Goal: Information Seeking & Learning: Learn about a topic

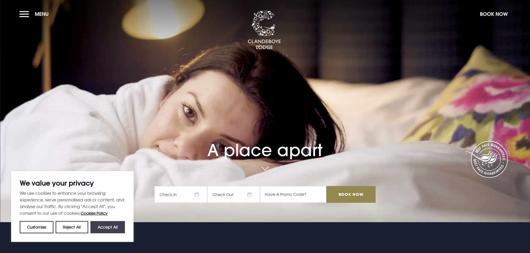
click at [111, 227] on button "Accept All" at bounding box center [107, 227] width 34 height 12
checkbox input "true"
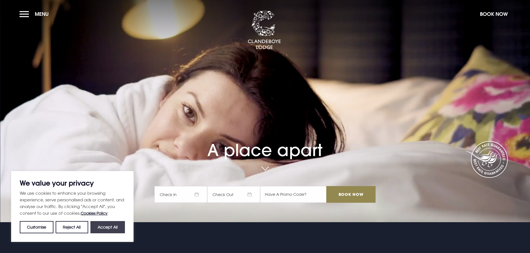
checkbox input "true"
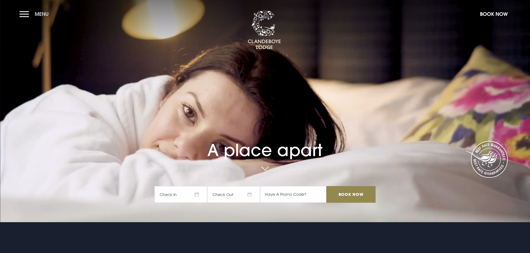
click at [26, 13] on button "Menu" at bounding box center [35, 14] width 32 height 12
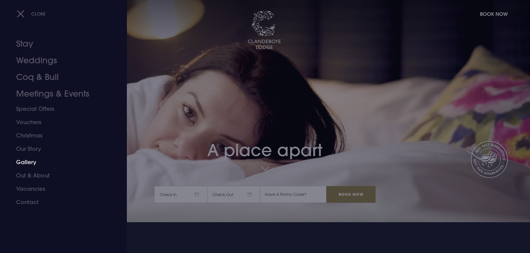
click at [28, 162] on link "Gallery" at bounding box center [60, 162] width 88 height 13
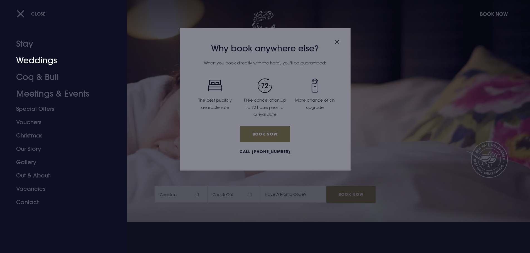
click at [33, 61] on link "Weddings" at bounding box center [60, 60] width 88 height 17
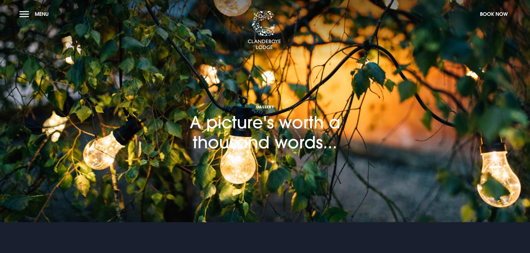
click at [370, 194] on section "Gallery A picture's worth a thousand words..." at bounding box center [265, 111] width 530 height 222
click at [264, 107] on span "Gallery" at bounding box center [265, 106] width 222 height 5
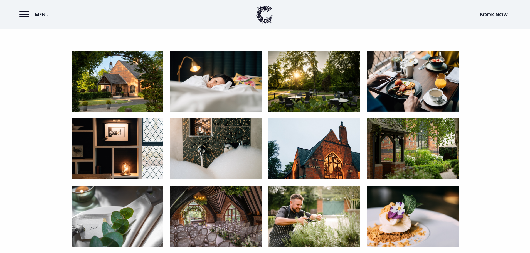
scroll to position [278, 0]
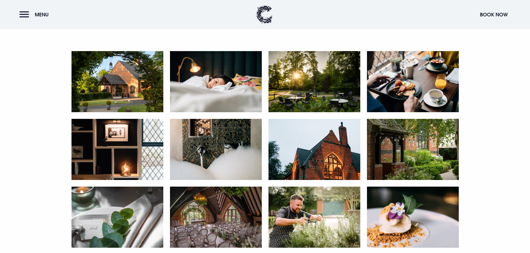
click at [122, 81] on img at bounding box center [117, 81] width 92 height 61
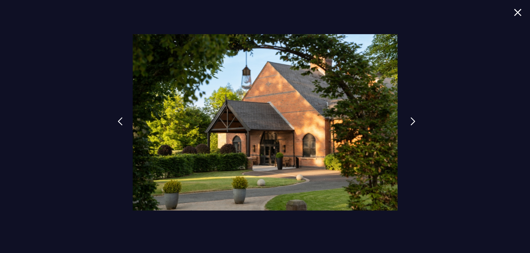
click at [412, 121] on img at bounding box center [412, 121] width 5 height 8
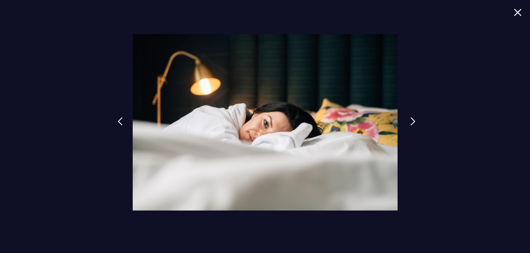
click at [412, 121] on img at bounding box center [412, 121] width 5 height 8
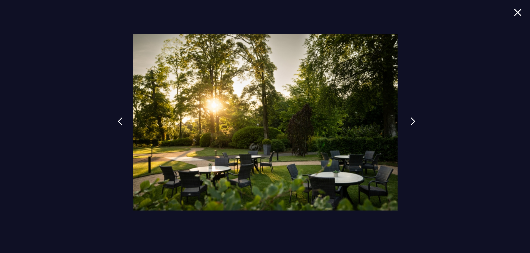
click at [412, 121] on img at bounding box center [412, 121] width 5 height 8
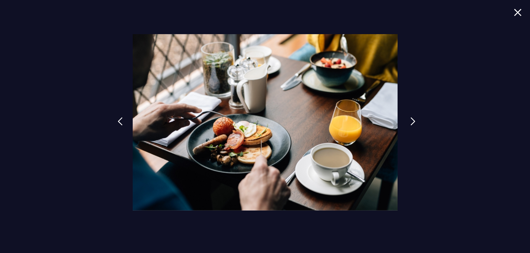
click at [412, 121] on img at bounding box center [412, 121] width 5 height 8
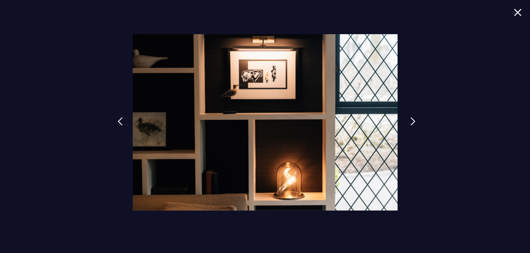
click at [412, 121] on img at bounding box center [412, 121] width 5 height 8
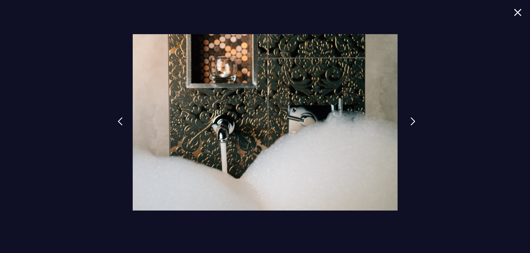
click at [412, 121] on img at bounding box center [412, 121] width 5 height 8
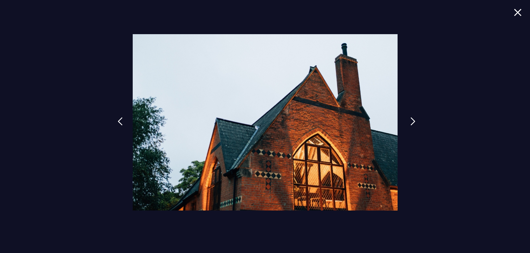
click at [412, 121] on img at bounding box center [412, 121] width 5 height 8
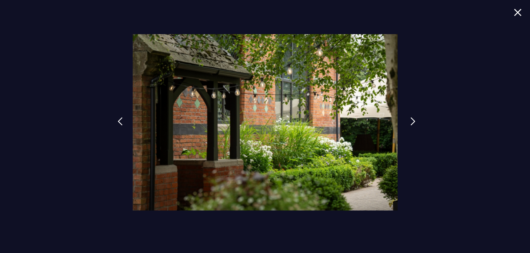
click at [412, 121] on img at bounding box center [412, 121] width 5 height 8
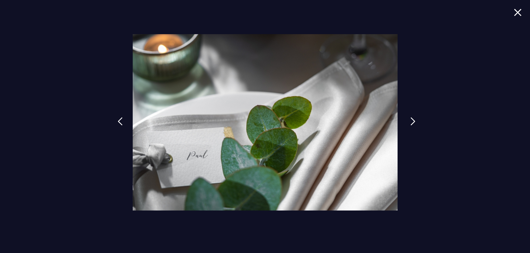
click at [412, 121] on img at bounding box center [412, 121] width 5 height 8
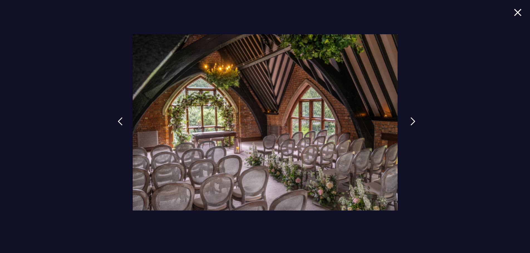
click at [412, 121] on img at bounding box center [412, 121] width 5 height 8
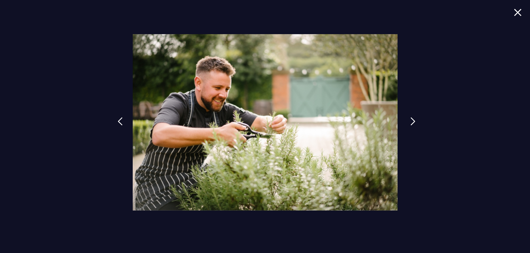
click at [412, 121] on img at bounding box center [412, 121] width 5 height 8
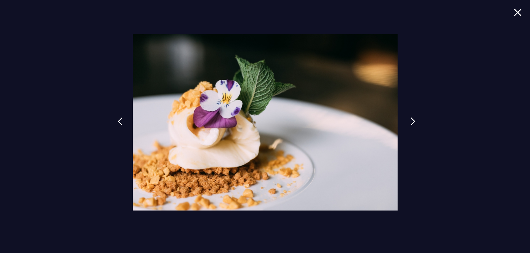
click at [412, 121] on img at bounding box center [412, 121] width 5 height 8
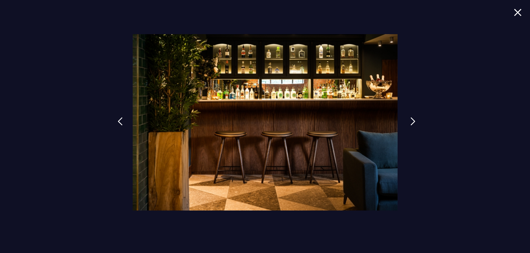
click at [412, 121] on img at bounding box center [412, 121] width 5 height 8
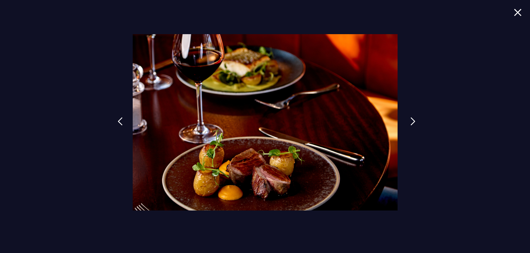
click at [412, 121] on img at bounding box center [412, 121] width 5 height 8
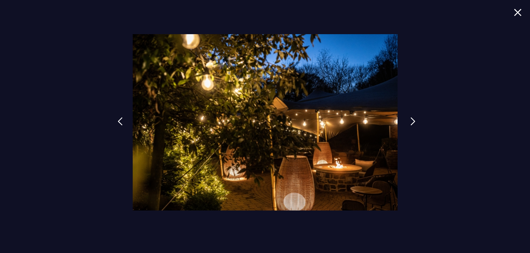
click at [412, 121] on img at bounding box center [412, 121] width 5 height 8
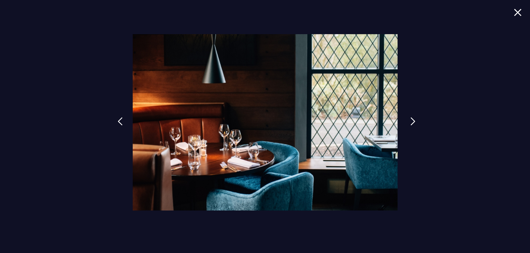
click at [412, 121] on img at bounding box center [412, 121] width 5 height 8
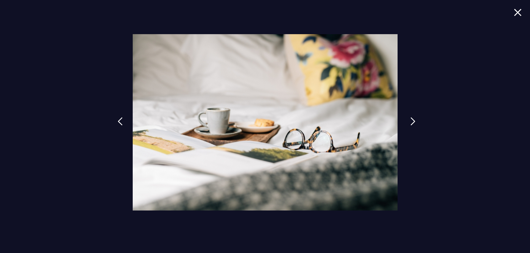
click at [412, 121] on img at bounding box center [412, 121] width 5 height 8
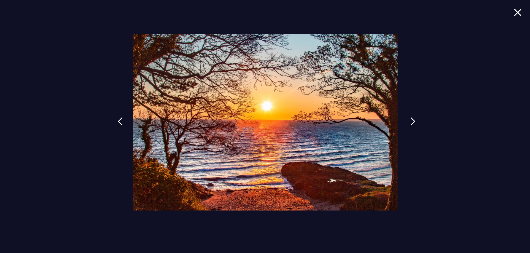
click at [412, 121] on img at bounding box center [412, 121] width 5 height 8
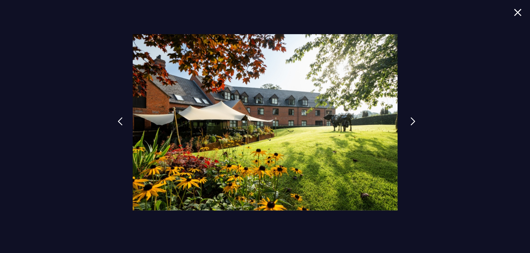
click at [412, 121] on img at bounding box center [412, 121] width 5 height 8
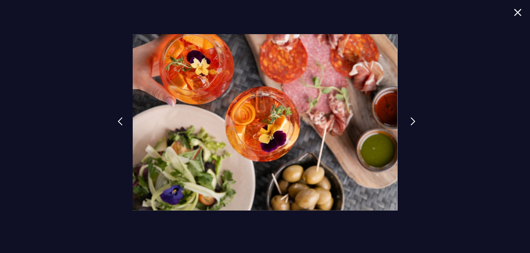
click at [412, 121] on img at bounding box center [412, 121] width 5 height 8
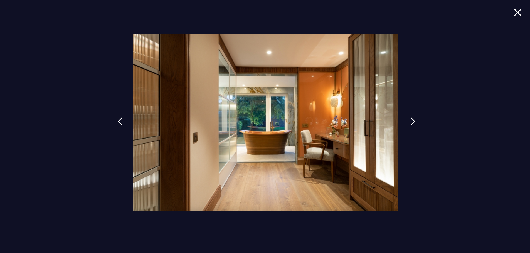
click at [412, 121] on img at bounding box center [412, 121] width 5 height 8
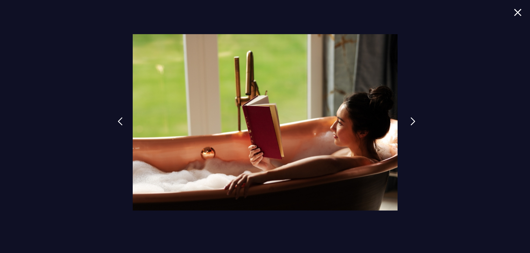
click at [412, 121] on img at bounding box center [412, 121] width 5 height 8
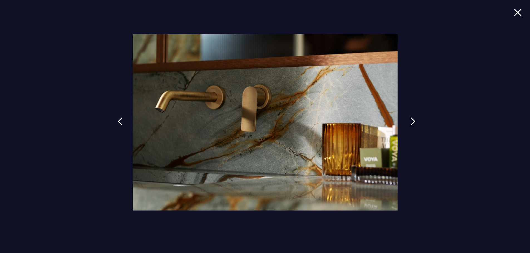
click at [412, 121] on img at bounding box center [412, 121] width 5 height 8
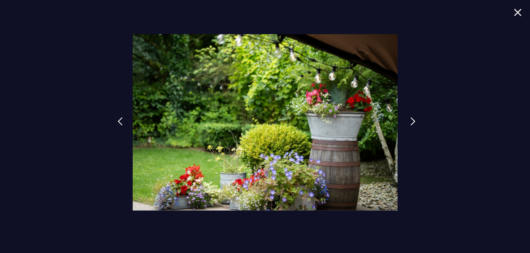
click at [412, 121] on img at bounding box center [412, 121] width 5 height 8
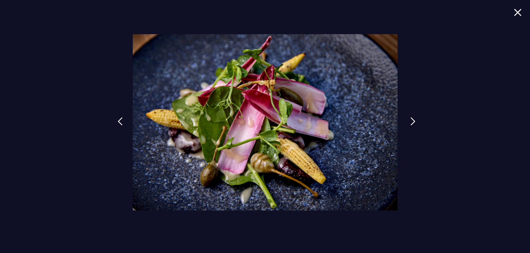
click at [412, 121] on img at bounding box center [412, 121] width 5 height 8
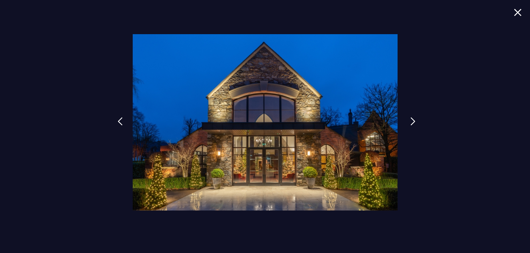
click at [412, 121] on img at bounding box center [412, 121] width 5 height 8
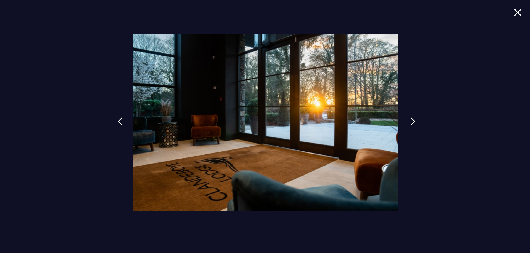
click at [412, 121] on img at bounding box center [412, 121] width 5 height 8
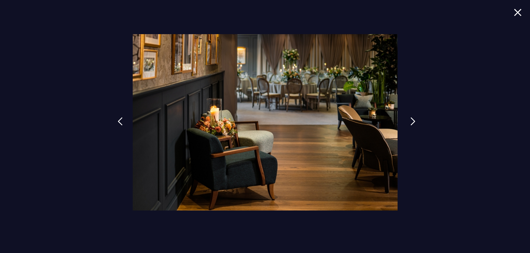
click at [412, 121] on img at bounding box center [412, 121] width 5 height 8
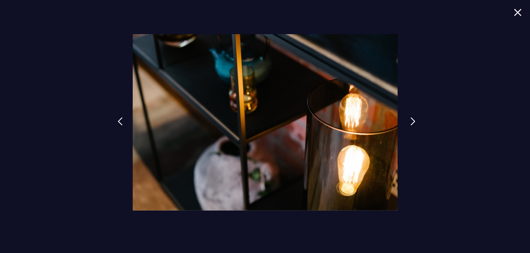
click at [412, 121] on img at bounding box center [412, 121] width 5 height 8
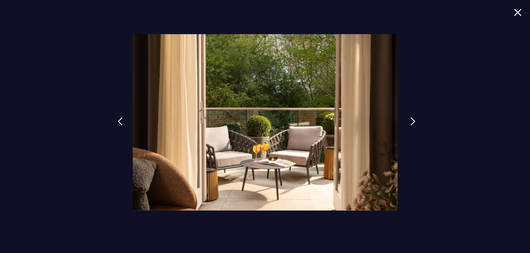
click at [412, 121] on img at bounding box center [412, 121] width 5 height 8
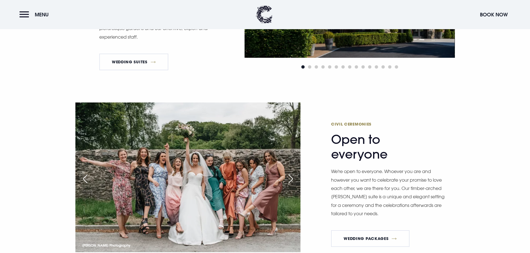
scroll to position [612, 0]
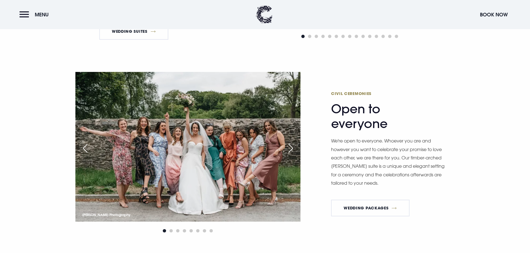
click at [291, 147] on div "Next slide" at bounding box center [291, 148] width 14 height 12
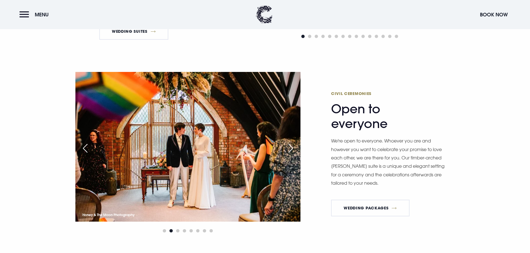
click at [291, 147] on div "Next slide" at bounding box center [291, 148] width 14 height 12
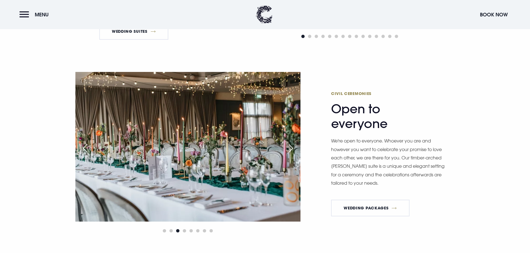
click at [291, 147] on div "Next slide" at bounding box center [291, 148] width 14 height 12
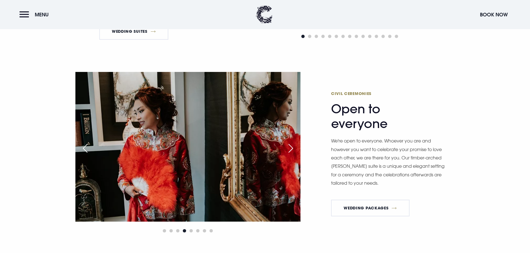
click at [291, 147] on div "Next slide" at bounding box center [291, 148] width 14 height 12
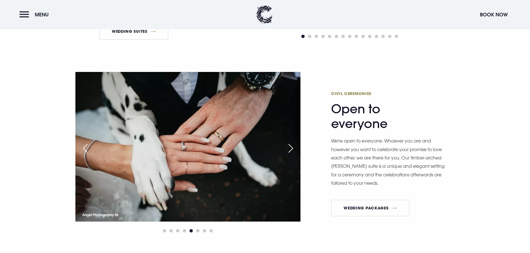
click at [291, 147] on div "Next slide" at bounding box center [291, 148] width 14 height 12
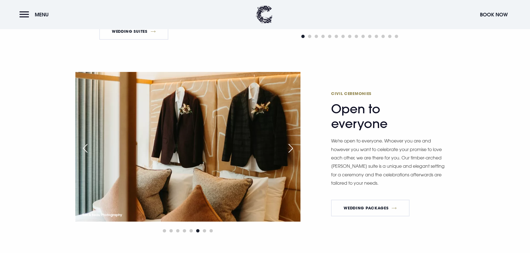
click at [291, 147] on div "Next slide" at bounding box center [291, 148] width 14 height 12
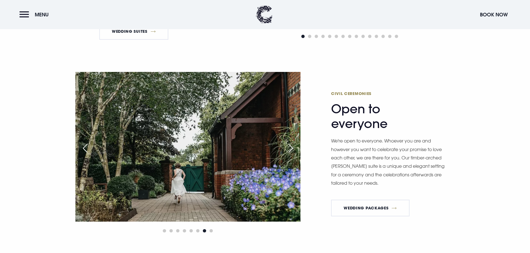
click at [291, 147] on div "Next slide" at bounding box center [291, 148] width 14 height 12
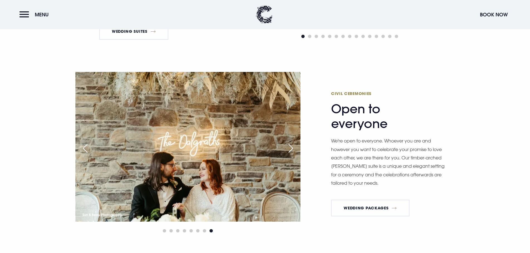
click at [291, 147] on div "Next slide" at bounding box center [291, 148] width 14 height 12
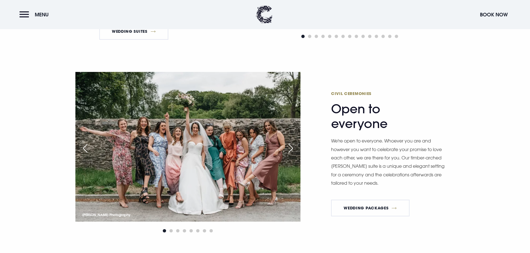
click at [291, 147] on div "Next slide" at bounding box center [291, 148] width 14 height 12
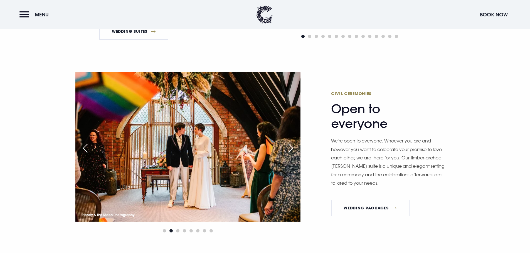
click at [291, 147] on div "Next slide" at bounding box center [291, 148] width 14 height 12
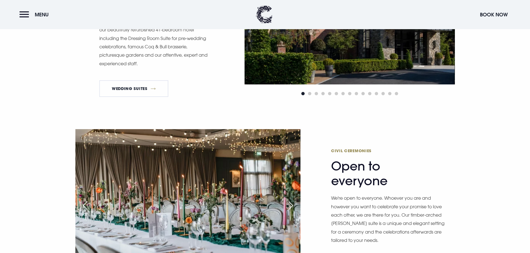
scroll to position [528, 0]
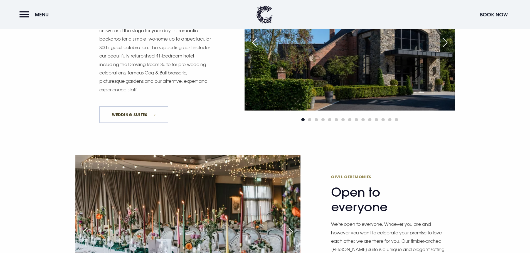
click at [133, 113] on link "Wedding Suites" at bounding box center [133, 115] width 69 height 17
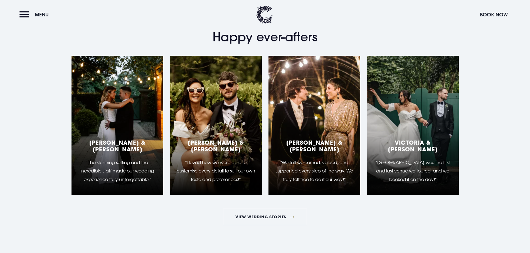
scroll to position [1224, 0]
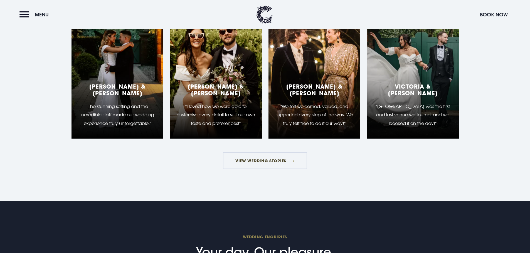
click at [262, 160] on link "View Wedding Stories" at bounding box center [265, 161] width 85 height 17
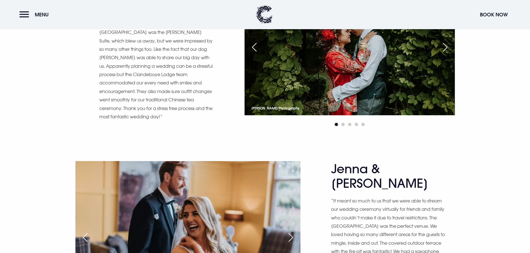
scroll to position [3643, 0]
